Goal: Information Seeking & Learning: Learn about a topic

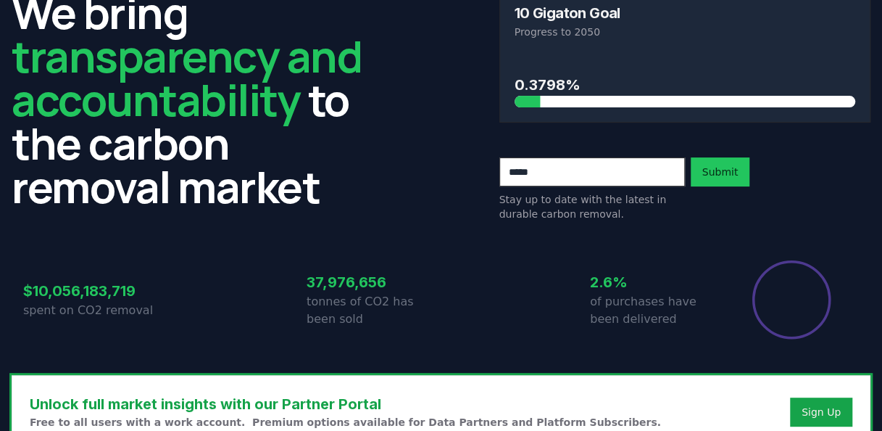
scroll to position [145, 0]
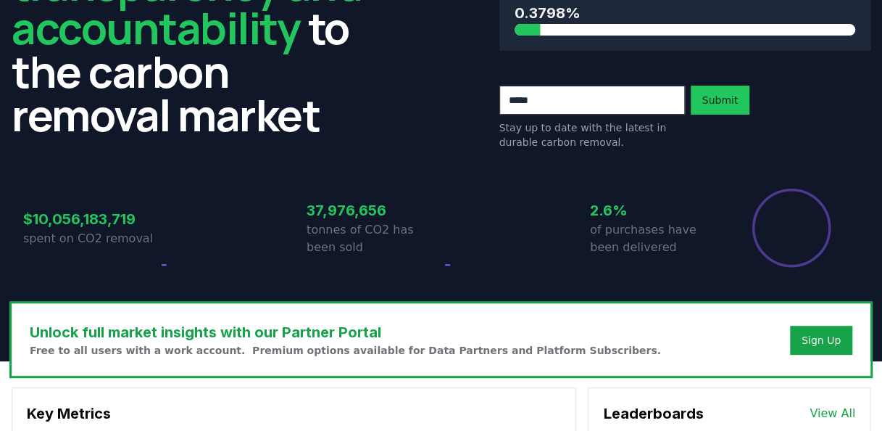
drag, startPoint x: 9, startPoint y: 219, endPoint x: 199, endPoint y: 223, distance: 190.0
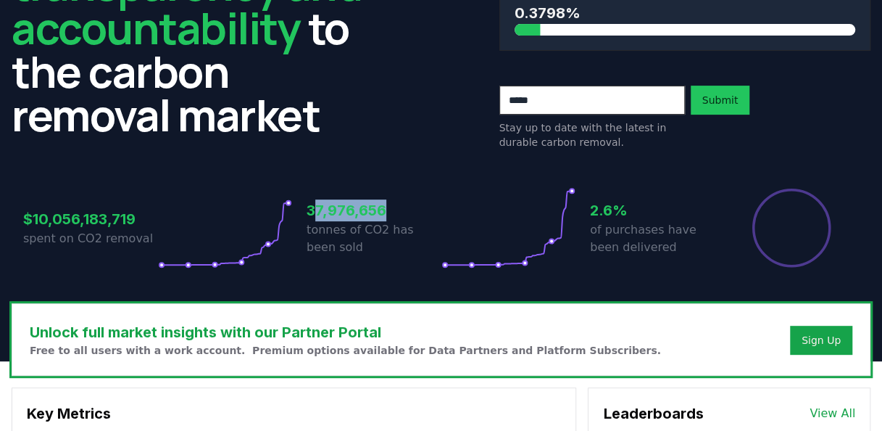
drag, startPoint x: 317, startPoint y: 207, endPoint x: 381, endPoint y: 213, distance: 64.8
click at [381, 213] on h3 "37,976,656" at bounding box center [374, 210] width 135 height 22
drag, startPoint x: 381, startPoint y: 213, endPoint x: 306, endPoint y: 233, distance: 77.9
click at [306, 233] on div "$10,056,183,719 spent on CO2 removal 37,976,656 tonnes of CO2 has been sold 2.6…" at bounding box center [441, 227] width 836 height 81
drag, startPoint x: 306, startPoint y: 233, endPoint x: 376, endPoint y: 227, distance: 69.9
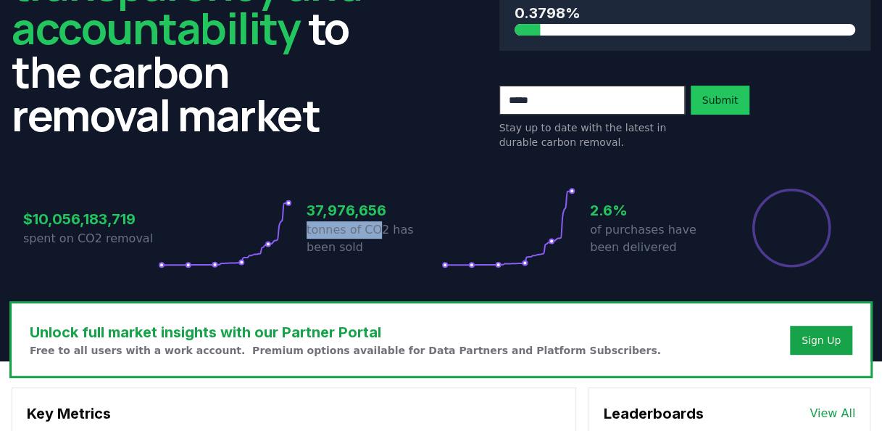
click at [376, 227] on p "tonnes of CO2 has been sold" at bounding box center [374, 238] width 135 height 35
drag, startPoint x: 376, startPoint y: 227, endPoint x: 313, endPoint y: 245, distance: 65.6
click at [313, 245] on p "tonnes of CO2 has been sold" at bounding box center [374, 238] width 135 height 35
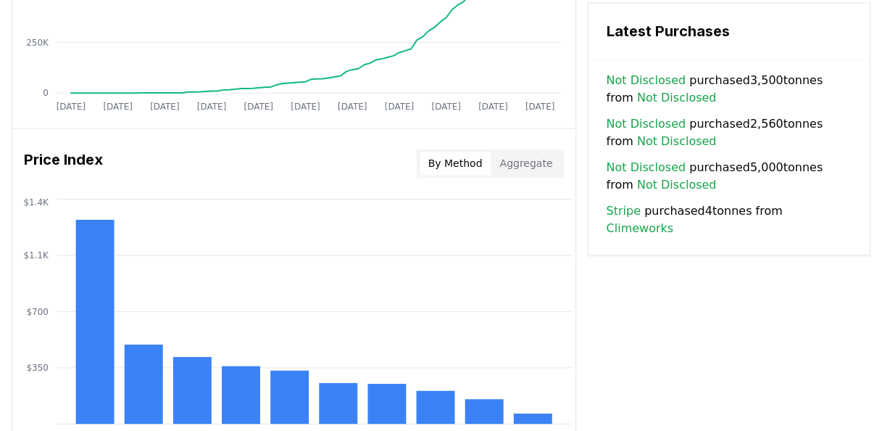
scroll to position [1088, 0]
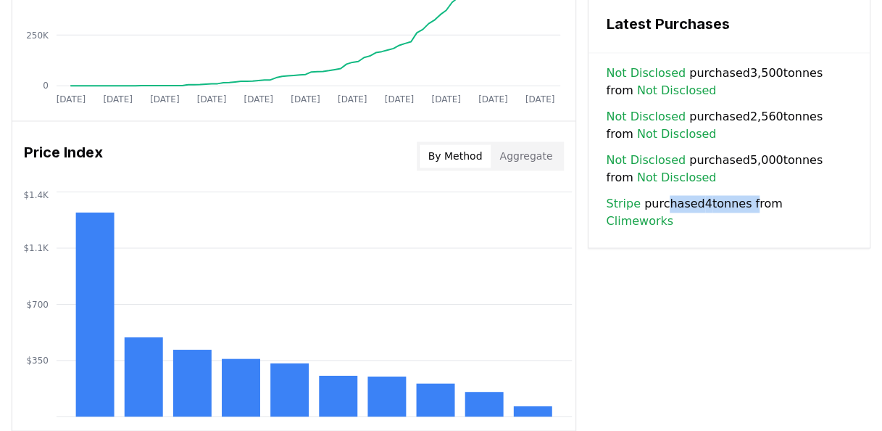
drag, startPoint x: 666, startPoint y: 187, endPoint x: 747, endPoint y: 183, distance: 81.3
click at [747, 195] on span "Stripe purchased 4 tonnes from Climeworks" at bounding box center [729, 212] width 247 height 35
drag, startPoint x: 747, startPoint y: 183, endPoint x: 734, endPoint y: 235, distance: 53.8
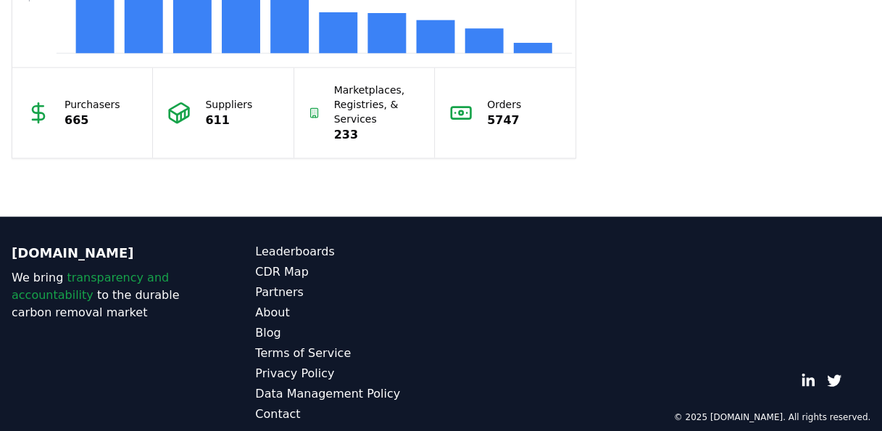
scroll to position [1466, 0]
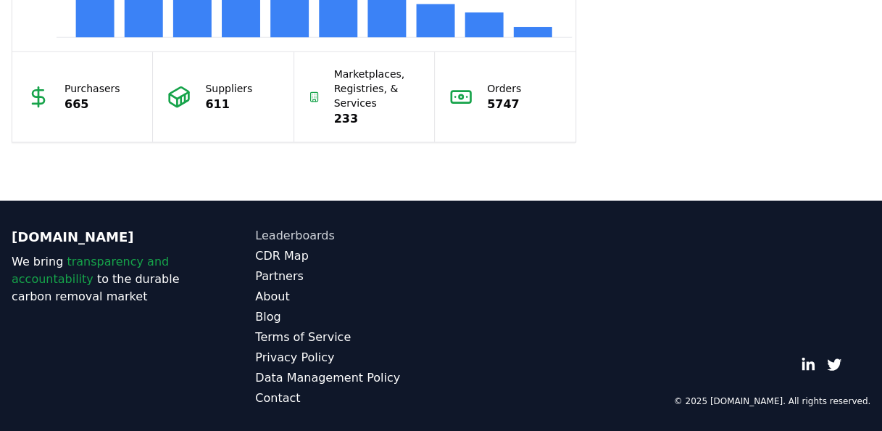
drag, startPoint x: 416, startPoint y: 268, endPoint x: 431, endPoint y: 229, distance: 41.3
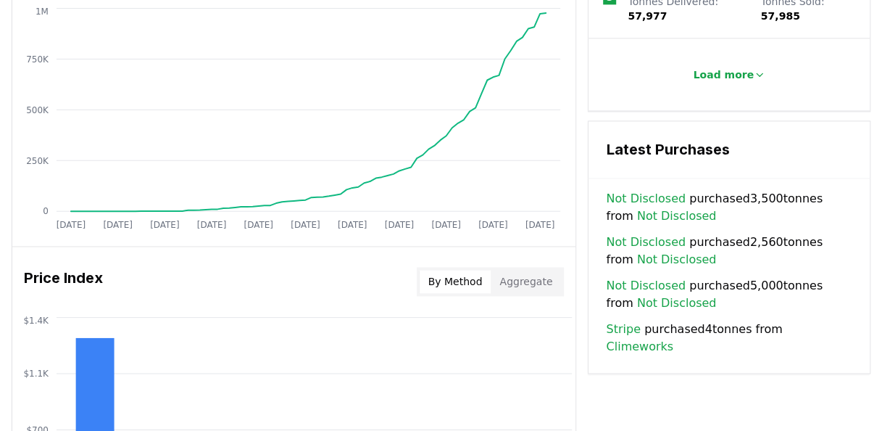
scroll to position [10, 0]
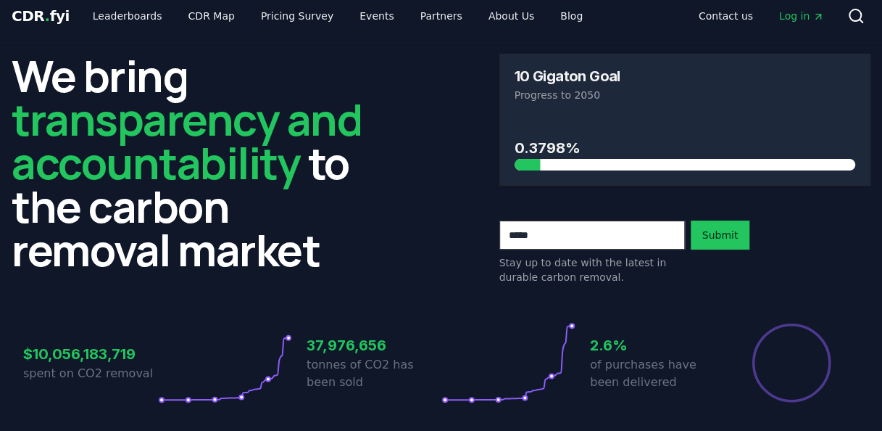
drag, startPoint x: 691, startPoint y: 157, endPoint x: 612, endPoint y: -72, distance: 242.4
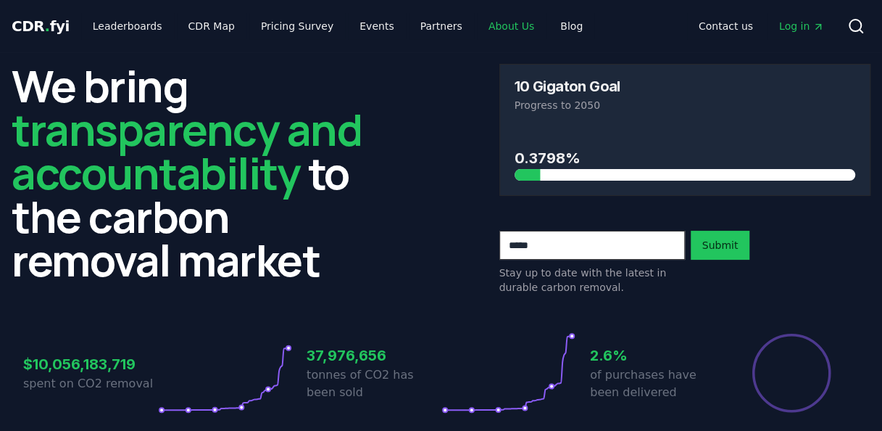
click at [491, 26] on link "About Us" at bounding box center [511, 26] width 69 height 26
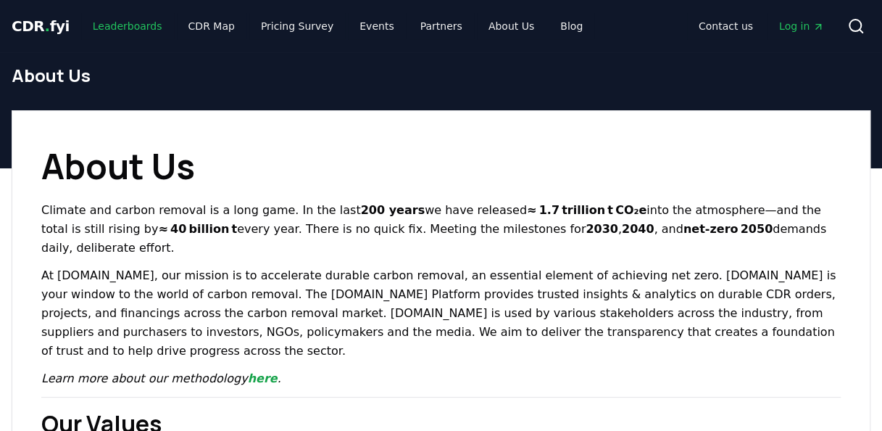
click at [141, 29] on link "Leaderboards" at bounding box center [127, 26] width 93 height 26
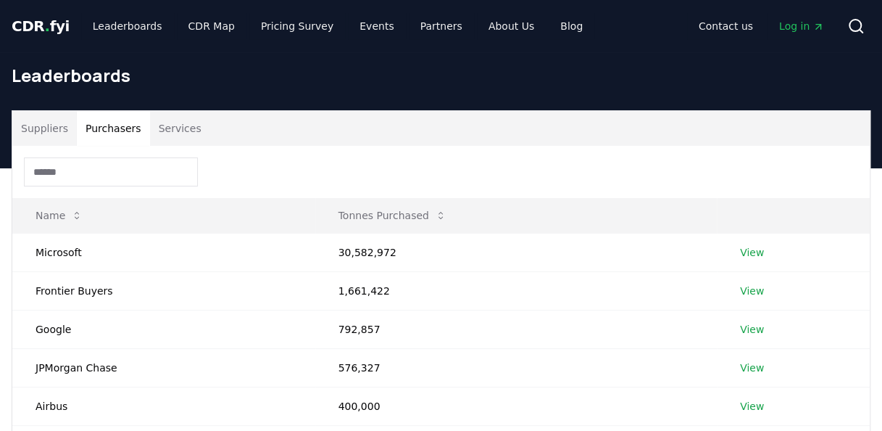
click at [125, 131] on button "Purchasers" at bounding box center [113, 128] width 73 height 35
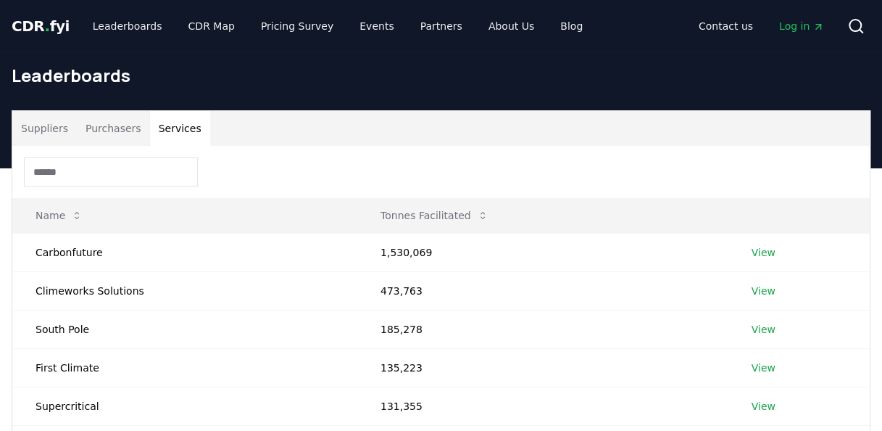
click at [178, 133] on button "Services" at bounding box center [180, 128] width 60 height 35
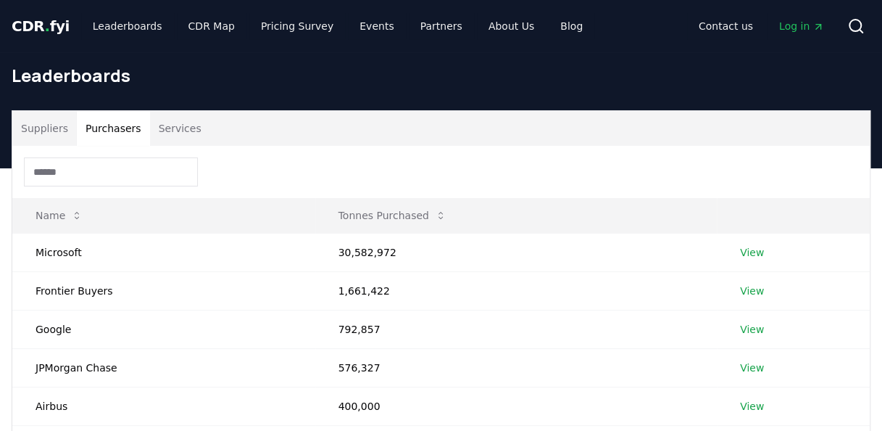
click at [131, 132] on button "Purchasers" at bounding box center [113, 128] width 73 height 35
click at [748, 257] on link "View" at bounding box center [752, 252] width 24 height 15
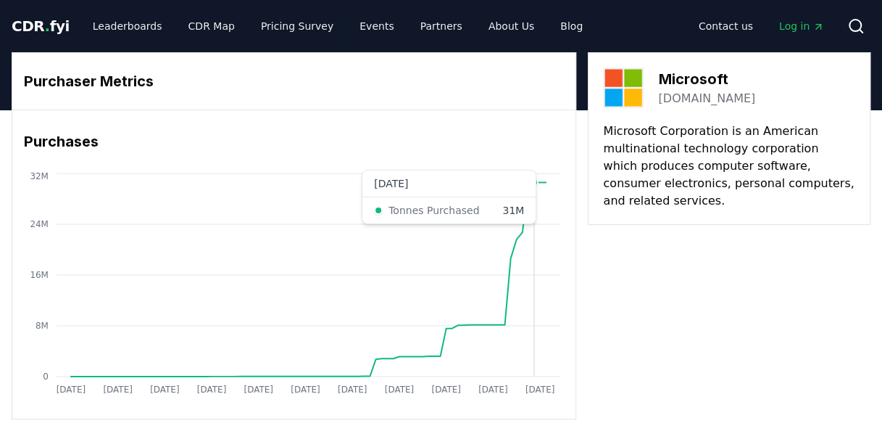
drag, startPoint x: 561, startPoint y: 258, endPoint x: 532, endPoint y: 80, distance: 180.0
click at [267, 29] on link "Pricing Survey" at bounding box center [297, 26] width 96 height 26
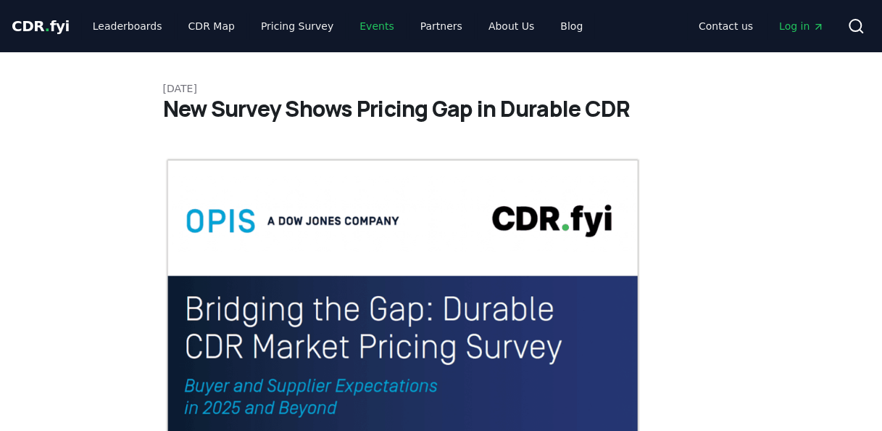
click at [359, 27] on link "Events" at bounding box center [376, 26] width 57 height 26
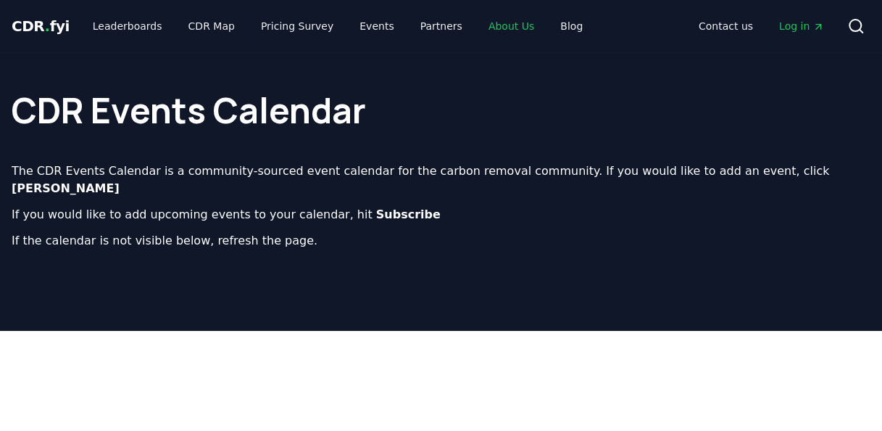
click at [495, 30] on link "About Us" at bounding box center [511, 26] width 69 height 26
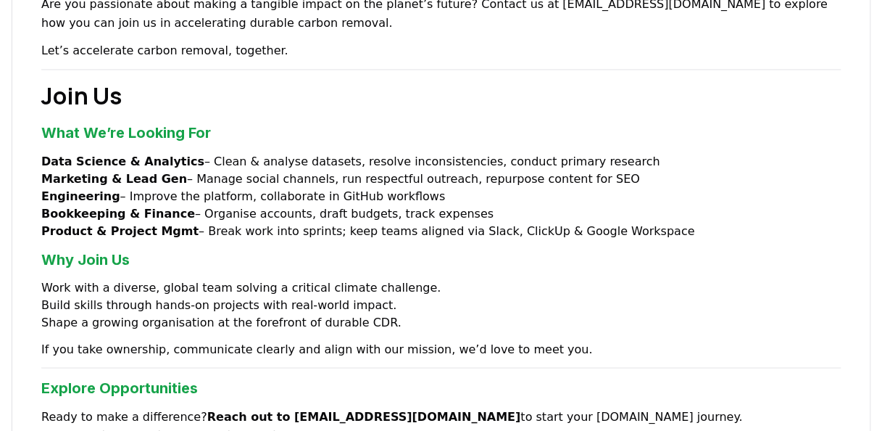
scroll to position [1233, 0]
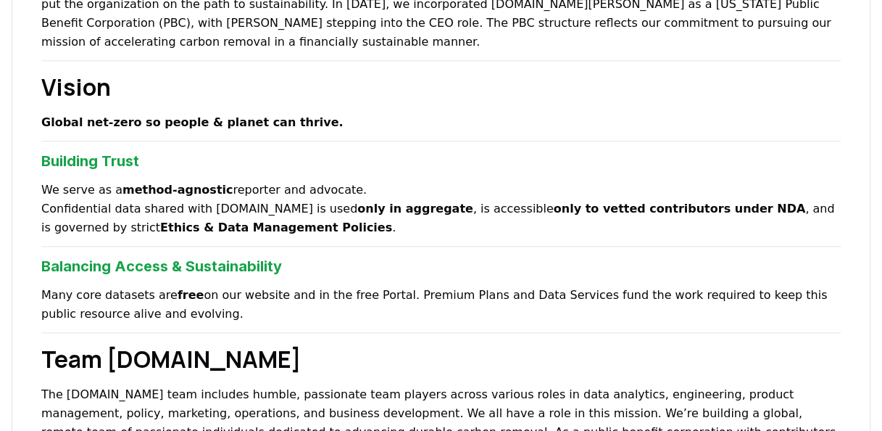
drag, startPoint x: 603, startPoint y: 276, endPoint x: 605, endPoint y: 88, distance: 187.8
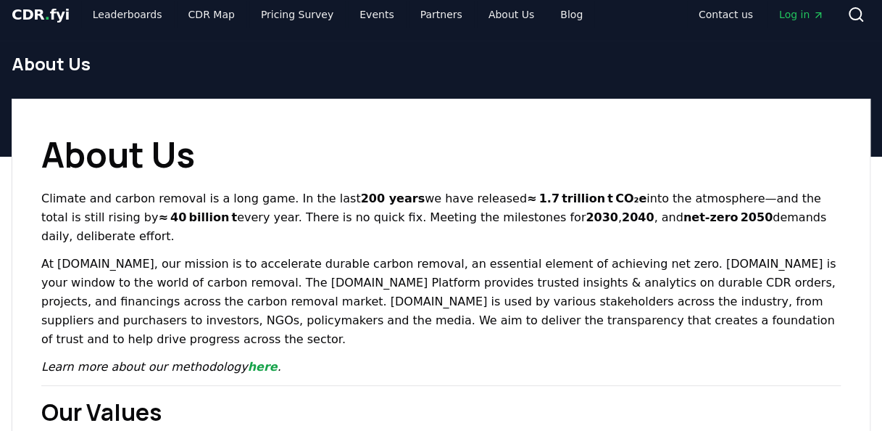
scroll to position [0, 0]
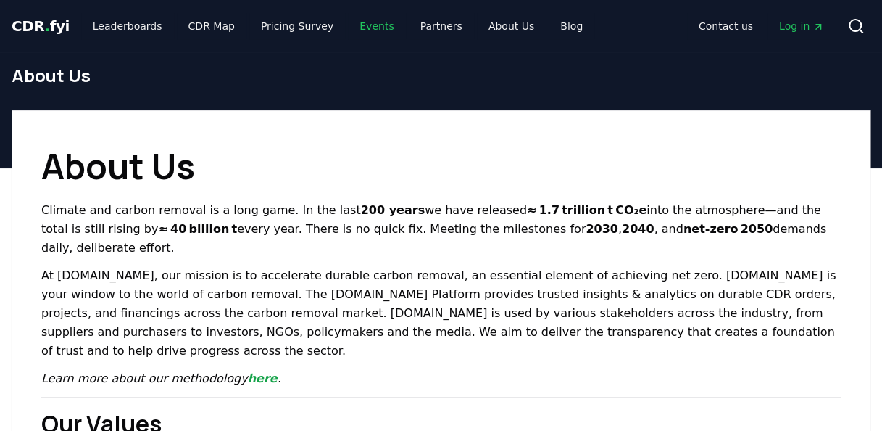
click at [363, 25] on link "Events" at bounding box center [376, 26] width 57 height 26
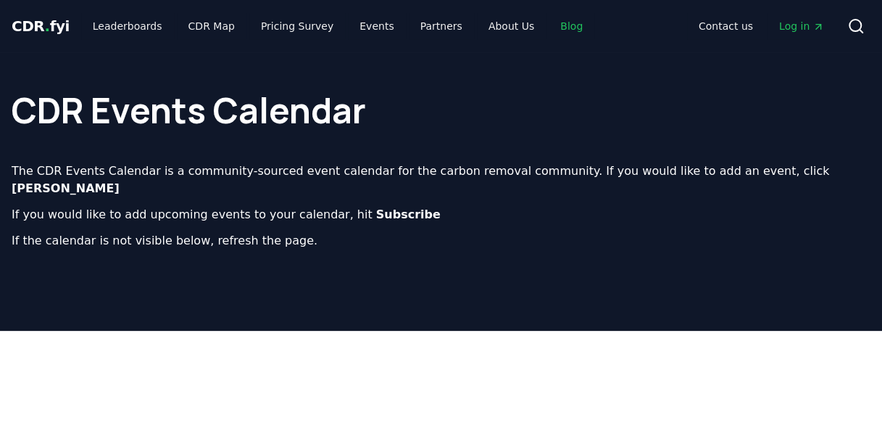
click at [549, 28] on link "Blog" at bounding box center [572, 26] width 46 height 26
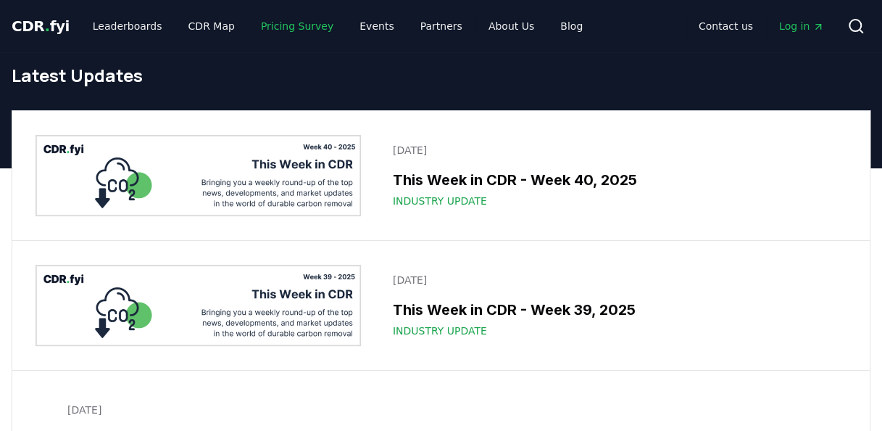
click at [287, 30] on link "Pricing Survey" at bounding box center [297, 26] width 96 height 26
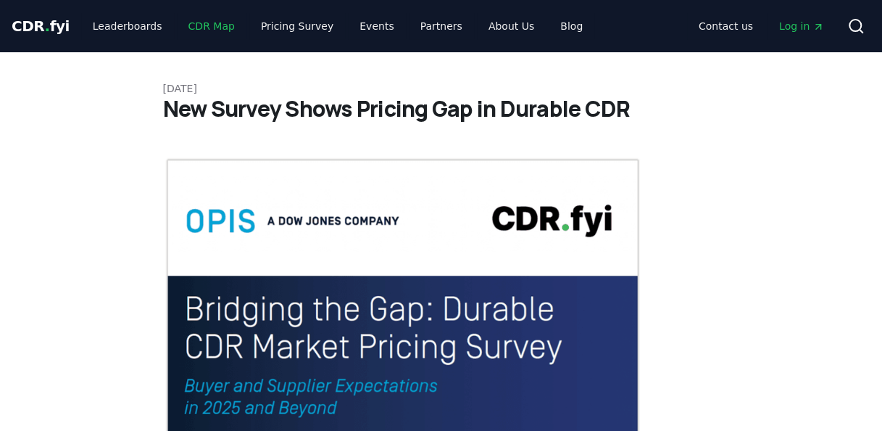
click at [212, 31] on link "CDR Map" at bounding box center [212, 26] width 70 height 26
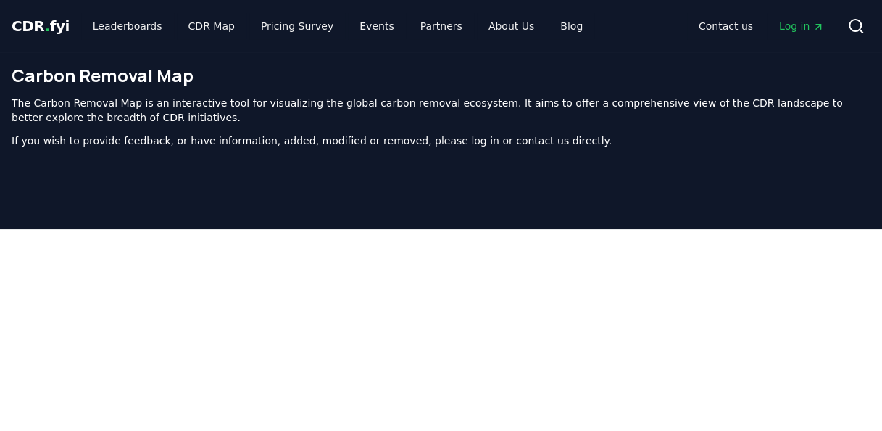
click at [54, 28] on span "CDR . fyi" at bounding box center [41, 25] width 58 height 17
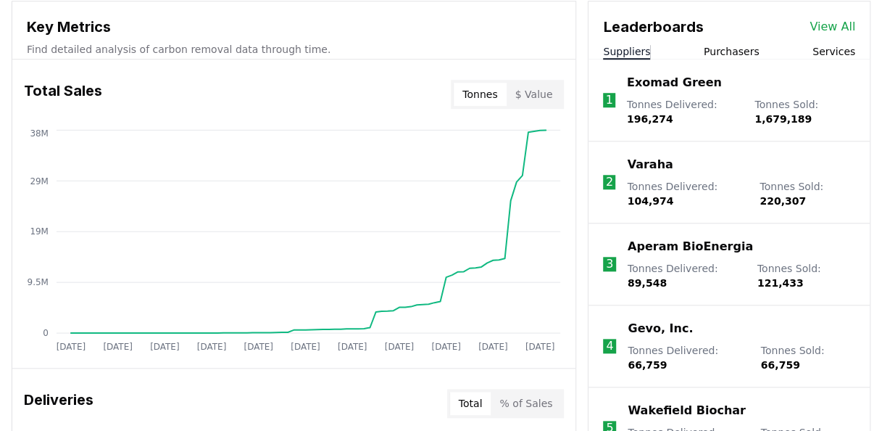
scroll to position [537, 0]
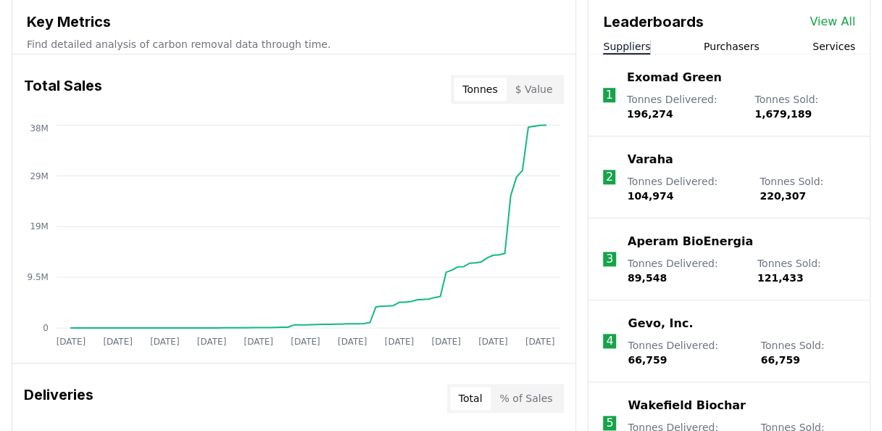
click at [695, 74] on p "Exomad Green" at bounding box center [674, 77] width 95 height 17
